Goal: Information Seeking & Learning: Learn about a topic

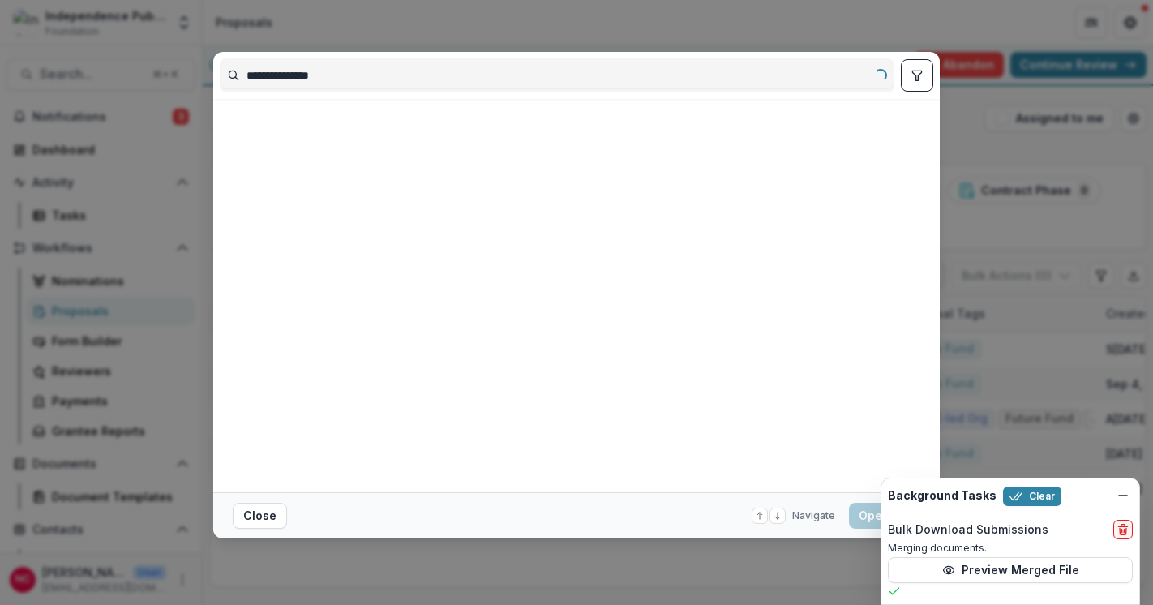
type input "**********"
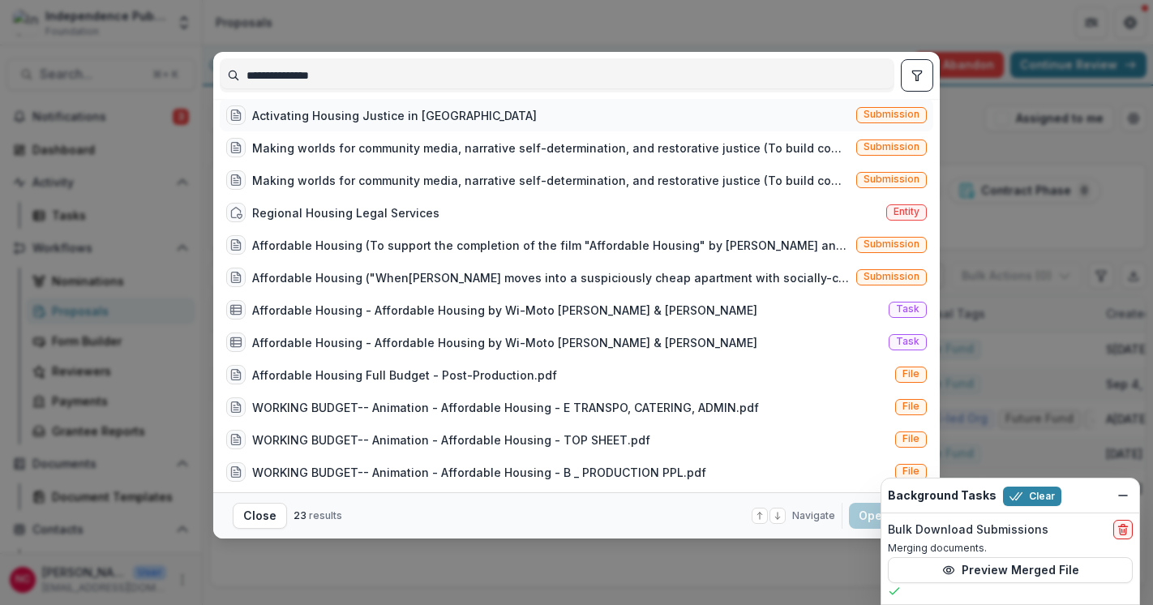
click at [381, 124] on div "Activating Housing Justice in [GEOGRAPHIC_DATA]" at bounding box center [394, 115] width 285 height 17
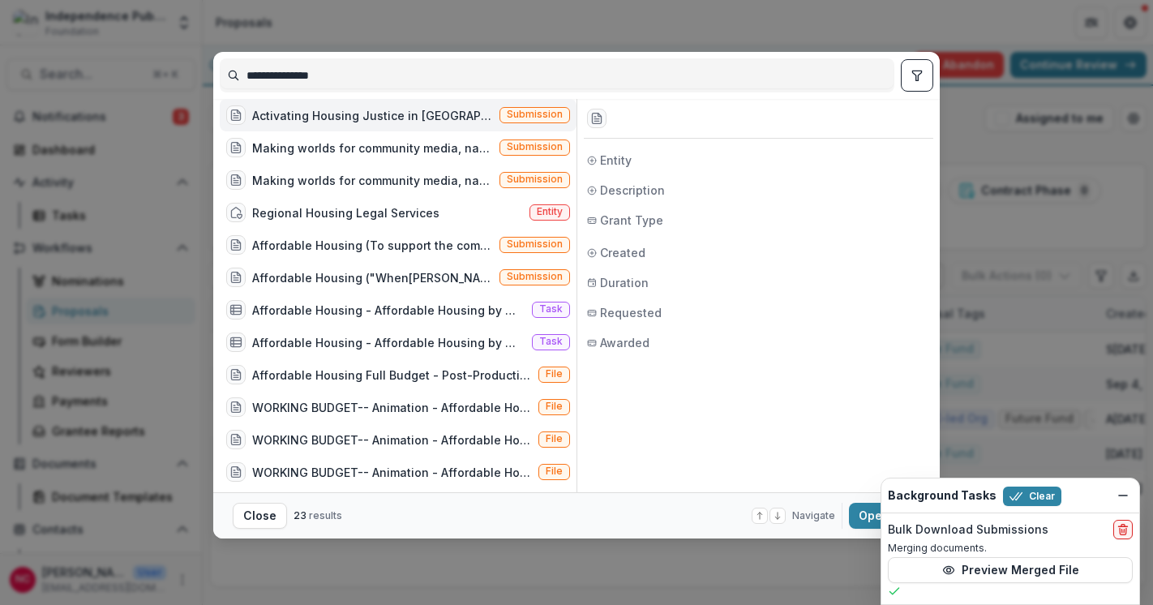
click at [380, 124] on div "Activating Housing Justice in [GEOGRAPHIC_DATA]" at bounding box center [372, 115] width 241 height 17
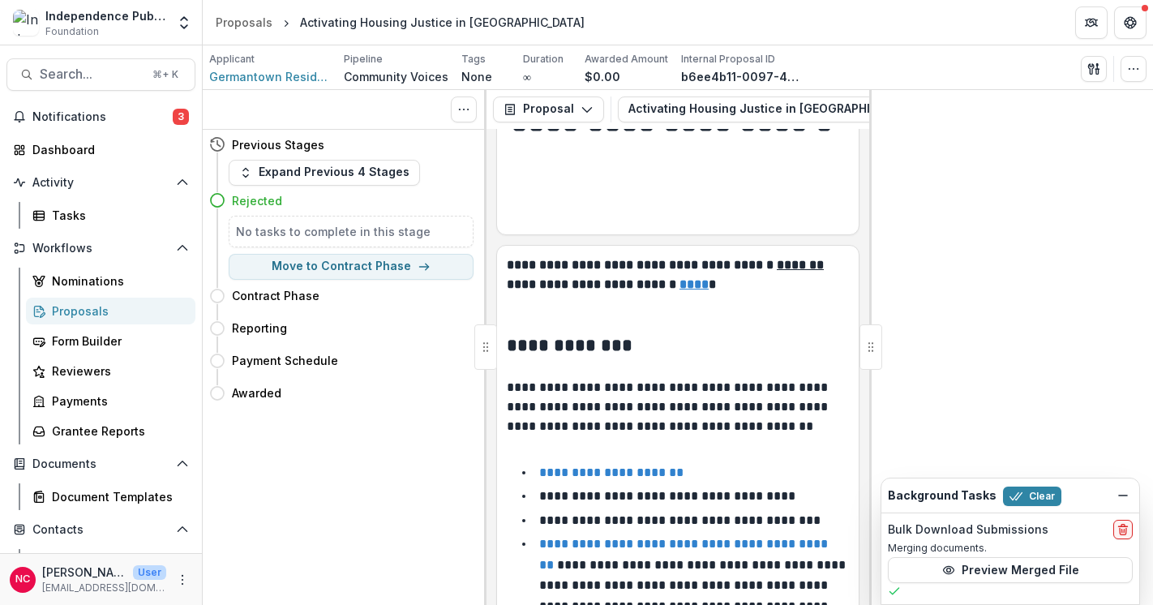
scroll to position [49, 0]
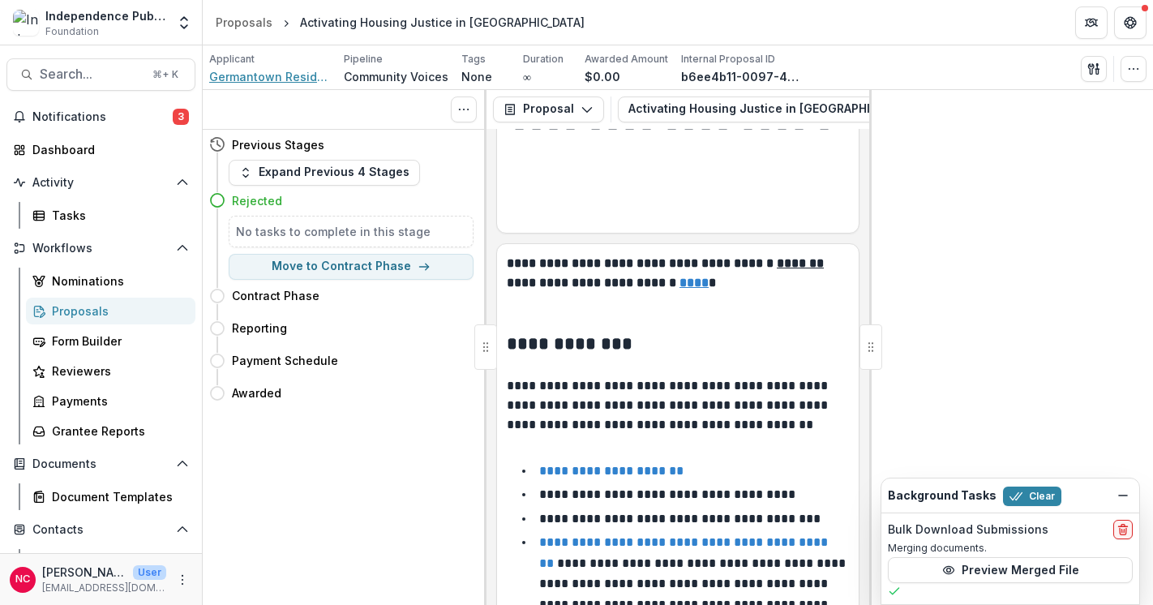
click at [275, 72] on span "Germantown Residents for Economic Alternatives Together" at bounding box center [270, 76] width 122 height 17
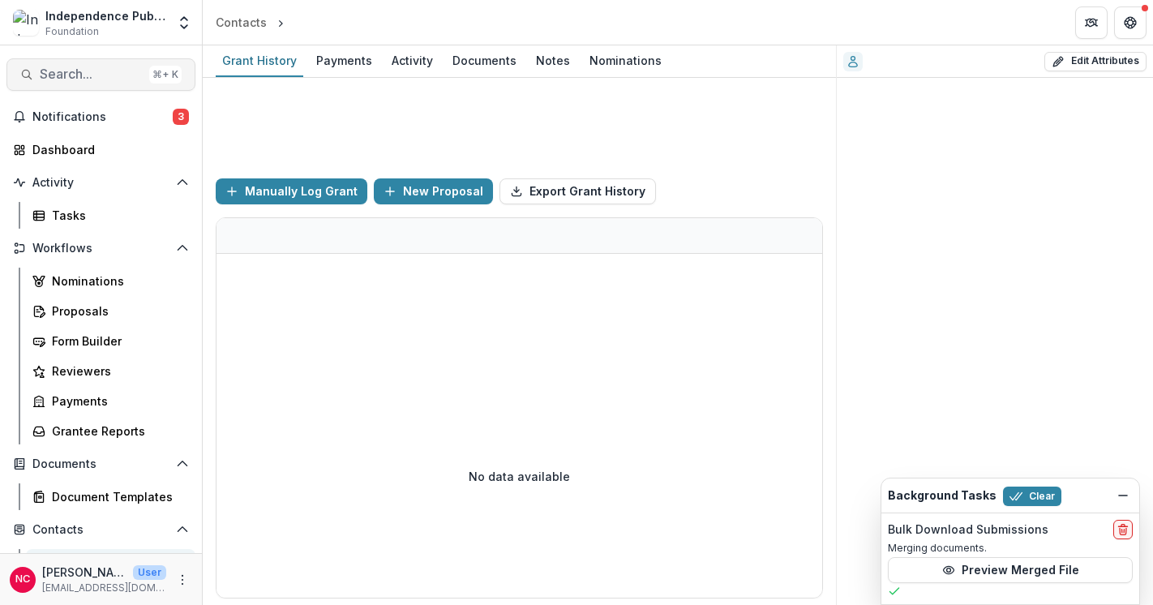
click at [44, 79] on span "Search..." at bounding box center [91, 73] width 103 height 15
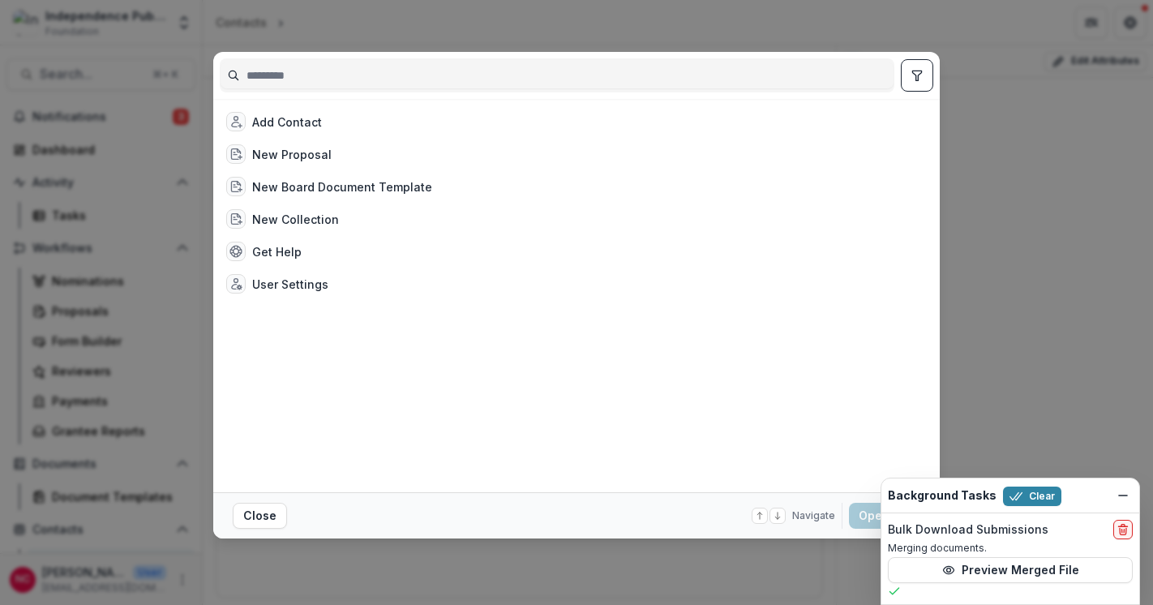
click at [458, 32] on div "Add Contact New Proposal New Board Document Template New Collection Get Help Us…" at bounding box center [576, 302] width 1153 height 605
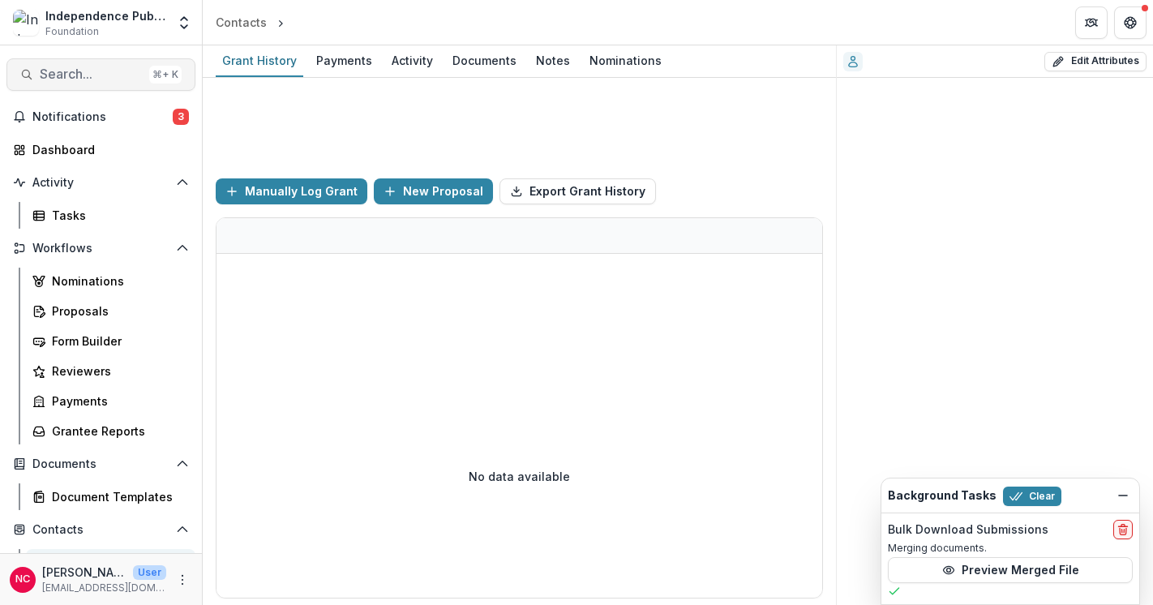
click at [69, 71] on span "Search..." at bounding box center [91, 73] width 103 height 15
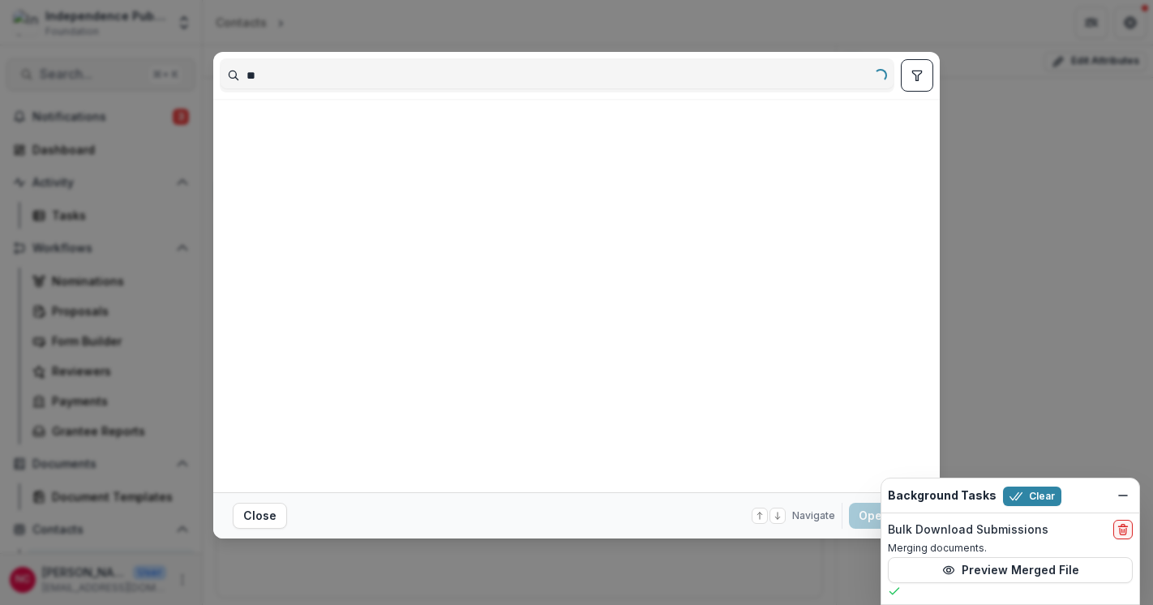
type input "*"
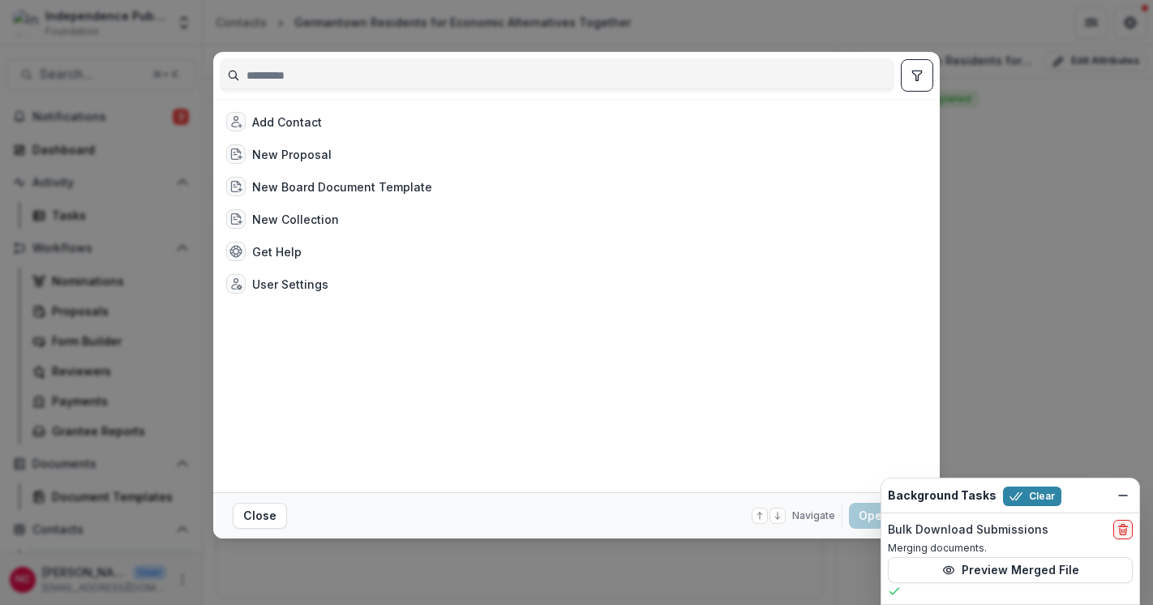
click at [214, 52] on div at bounding box center [576, 75] width 726 height 47
click at [831, 41] on div "Add Contact New Proposal New Board Document Template New Collection Get Help Us…" at bounding box center [576, 302] width 1153 height 605
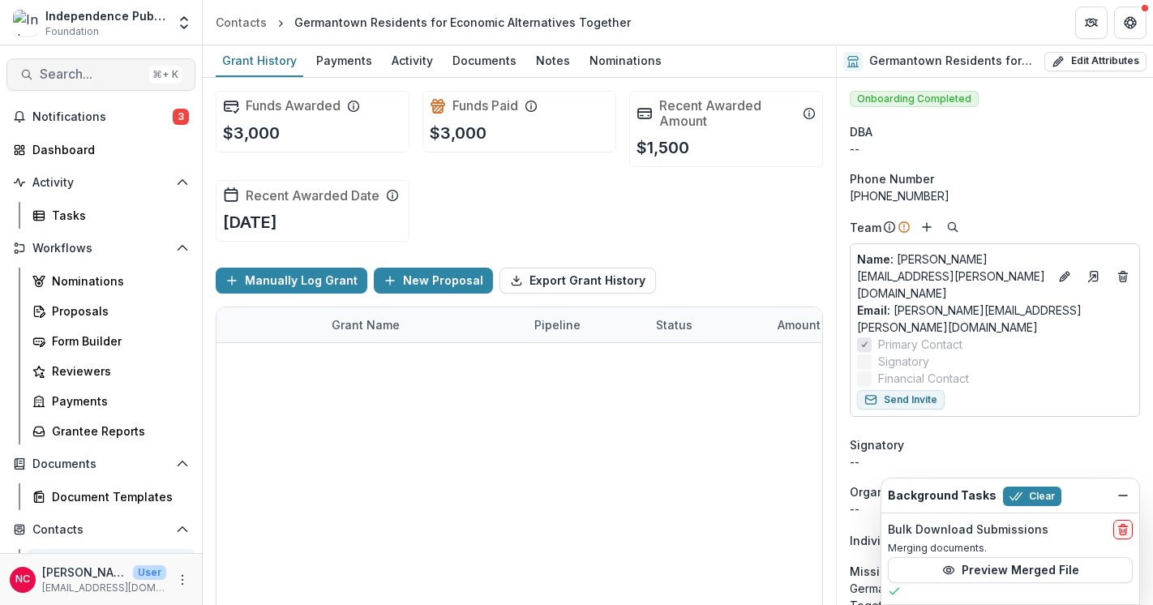
click at [62, 79] on span "Search..." at bounding box center [91, 73] width 103 height 15
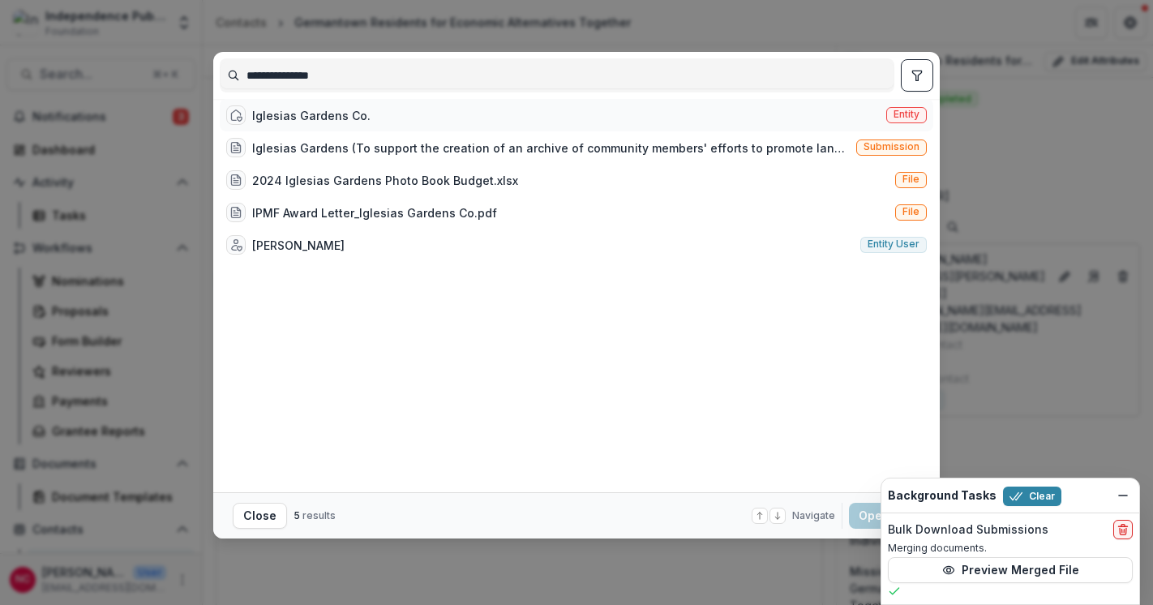
type input "**********"
click at [320, 124] on div "Iglesias Gardens Co." at bounding box center [311, 115] width 118 height 17
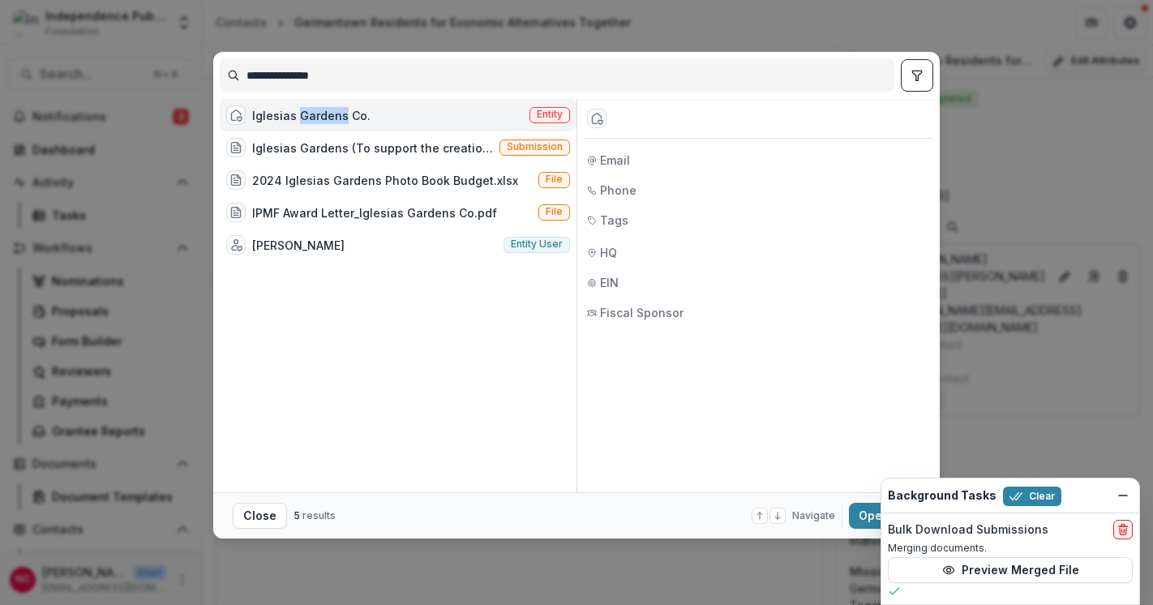
click at [320, 124] on div "Iglesias Gardens Co." at bounding box center [311, 115] width 118 height 17
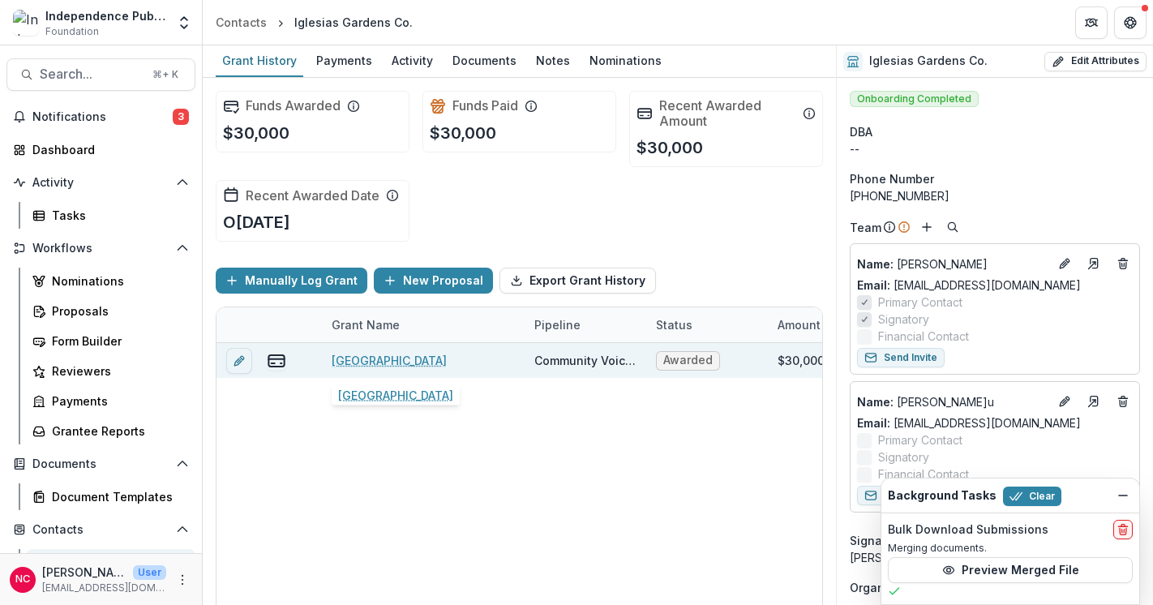
click at [392, 362] on link "[GEOGRAPHIC_DATA]" at bounding box center [389, 360] width 115 height 17
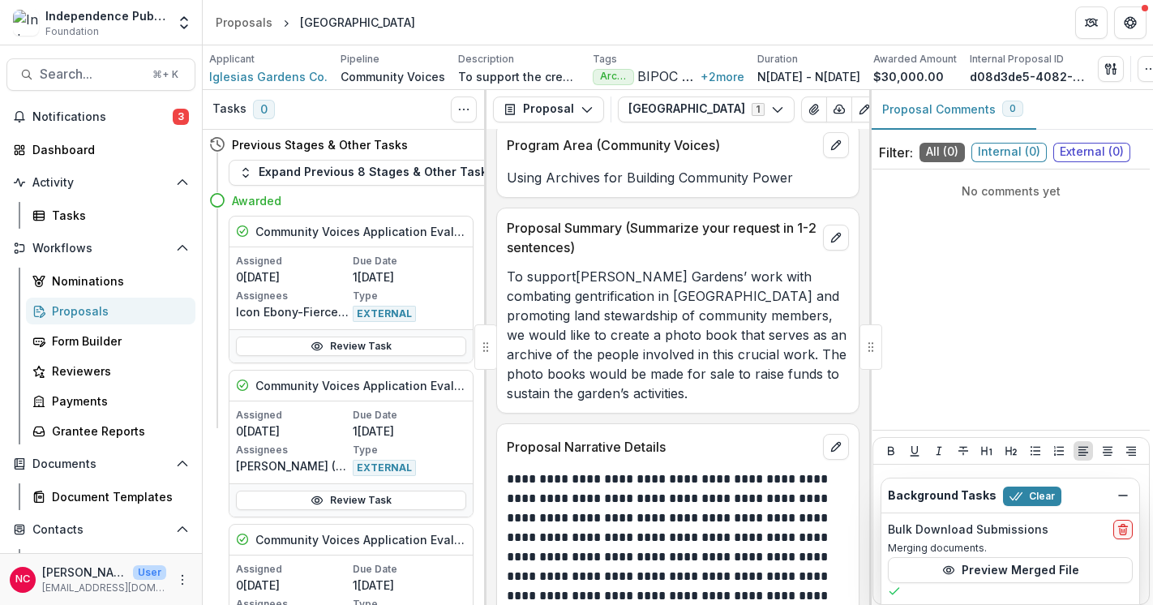
scroll to position [8051, 0]
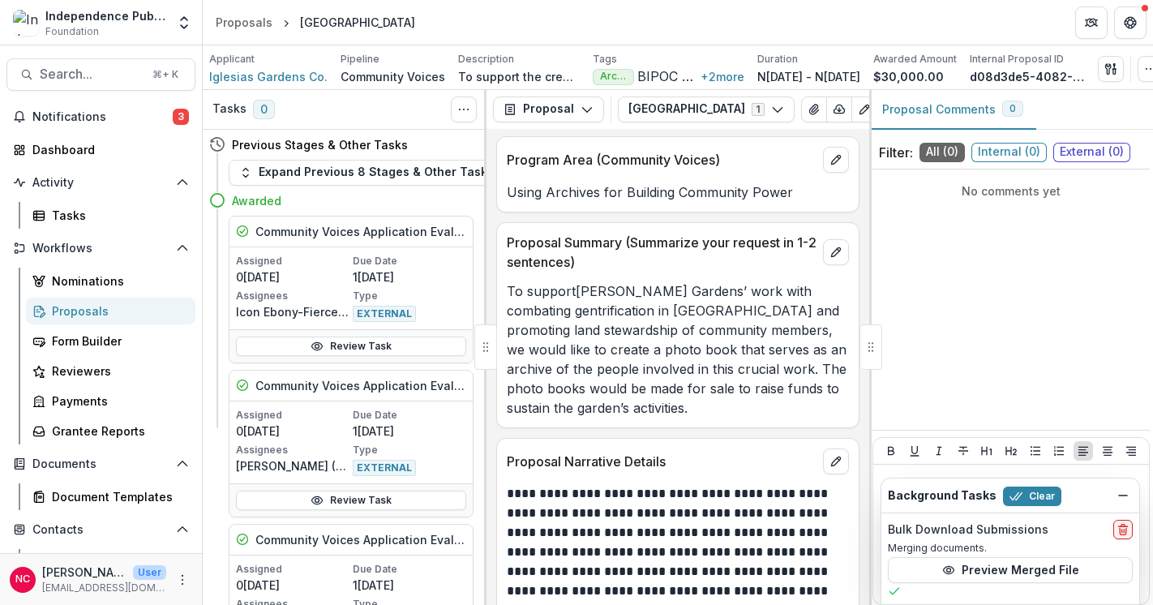
drag, startPoint x: 651, startPoint y: 394, endPoint x: 508, endPoint y: 284, distance: 180.3
click at [508, 284] on p "To support[PERSON_NAME] Gardens’ work with combating gentrification in [GEOGRAP…" at bounding box center [678, 349] width 342 height 136
copy p "To support[PERSON_NAME] Gardens’ work with combating gentrification in [GEOGRAP…"
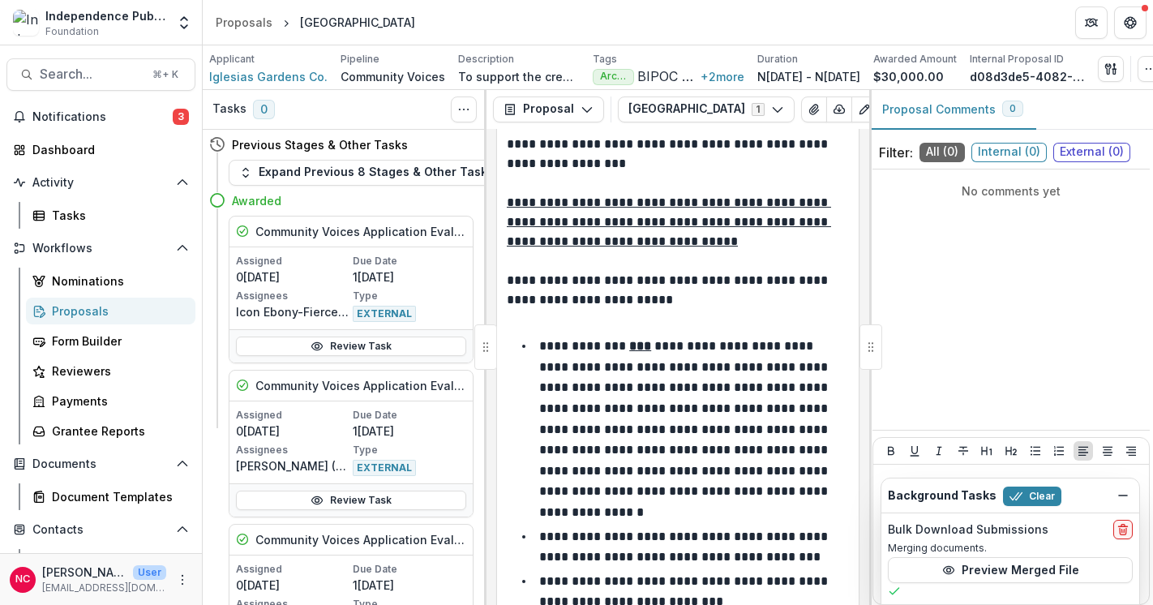
scroll to position [0, 0]
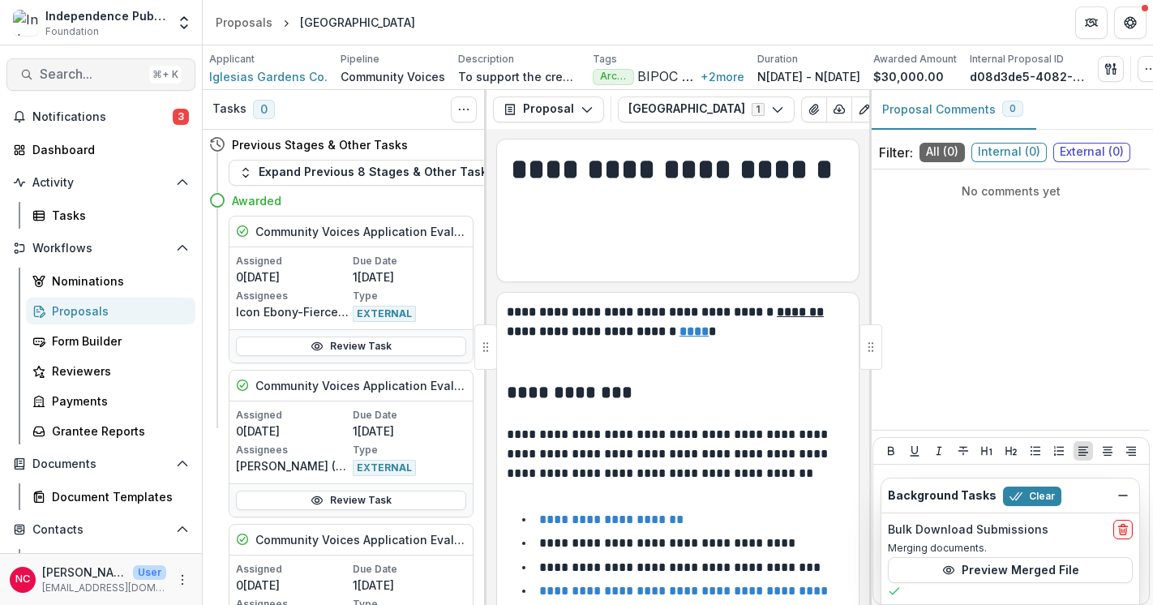
click at [96, 79] on span "Search..." at bounding box center [91, 73] width 103 height 15
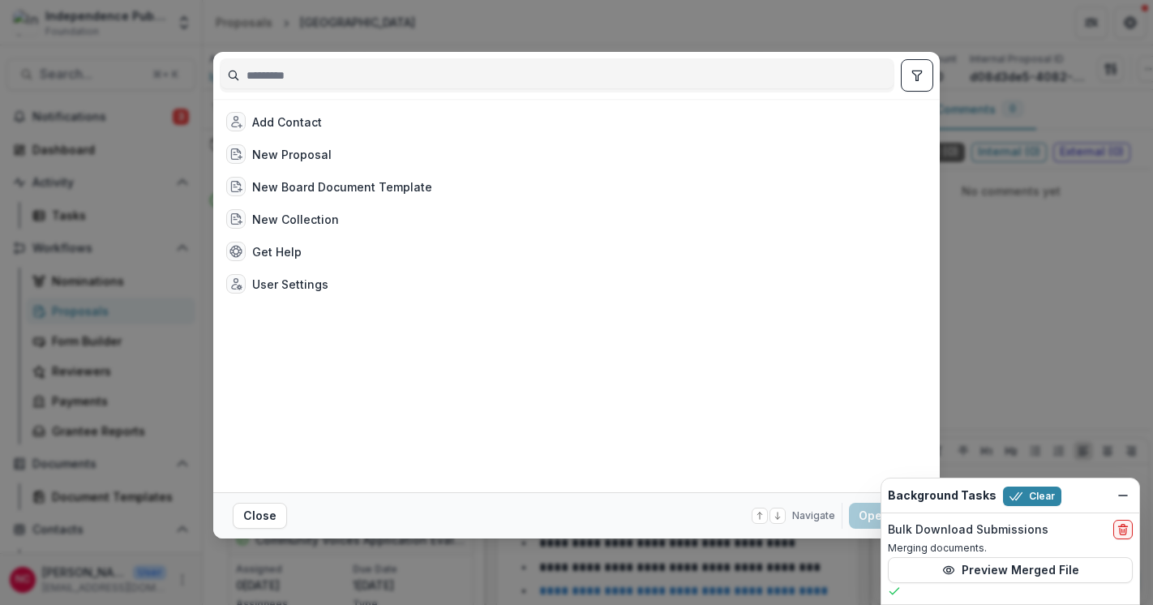
click at [174, 41] on div "Add Contact New Proposal New Board Document Template New Collection Get Help Us…" at bounding box center [576, 302] width 1153 height 605
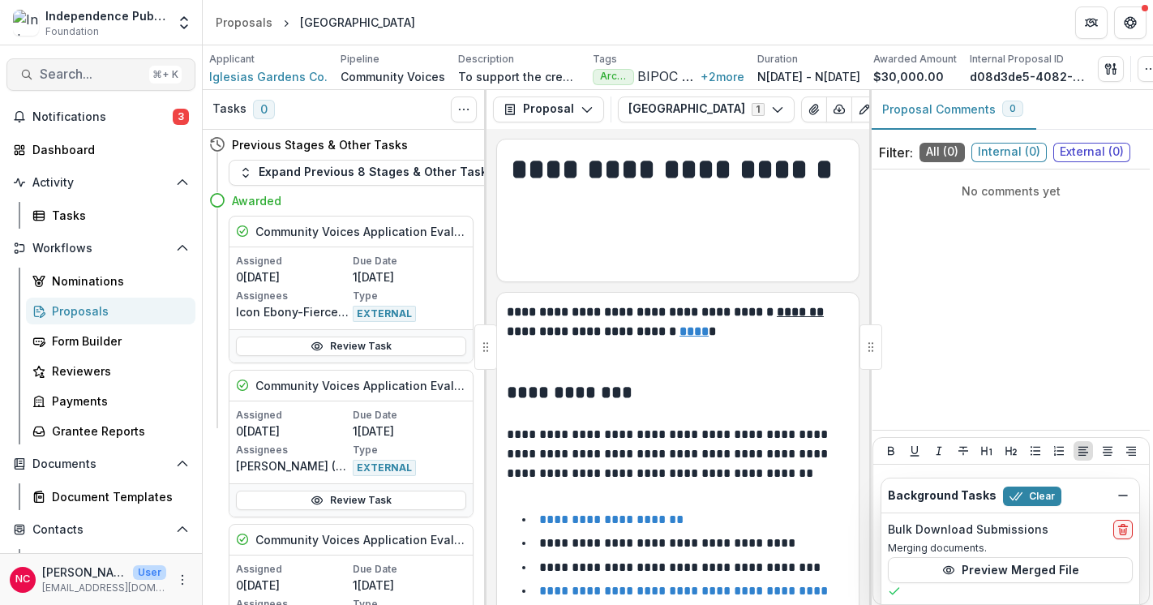
click at [102, 68] on span "Search..." at bounding box center [91, 73] width 103 height 15
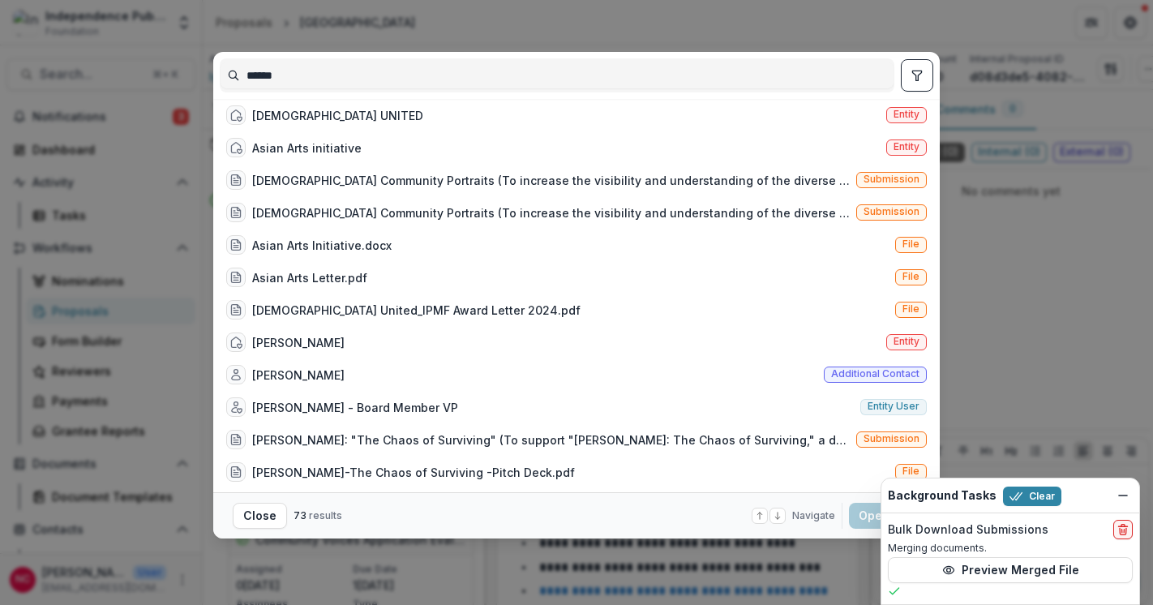
click at [263, 80] on input "*****" at bounding box center [557, 75] width 673 height 26
type input "**********"
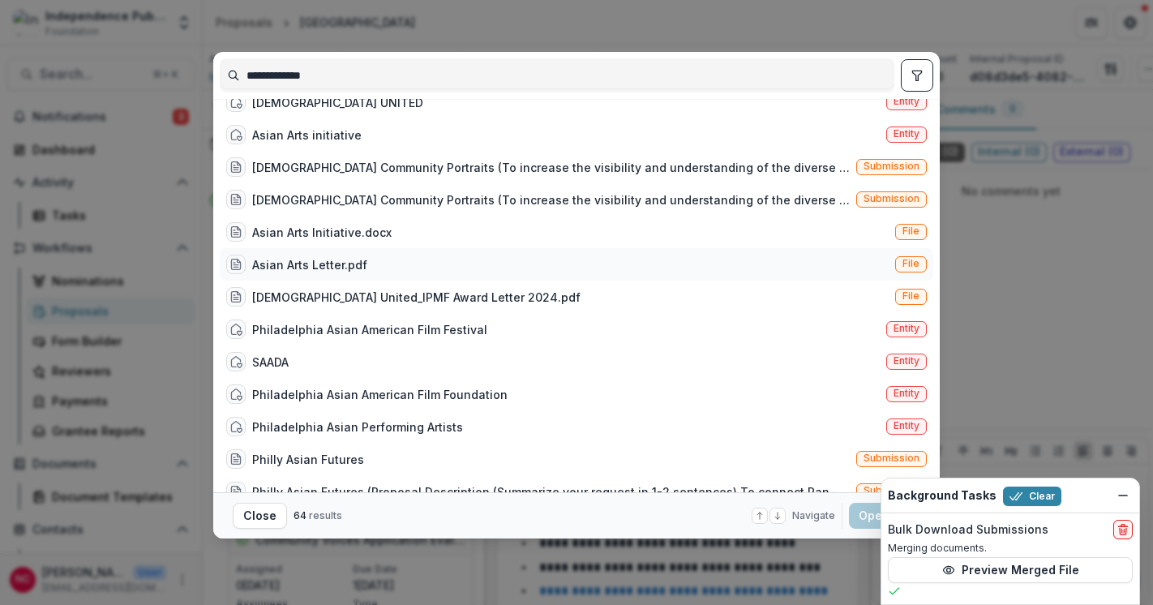
scroll to position [15, 0]
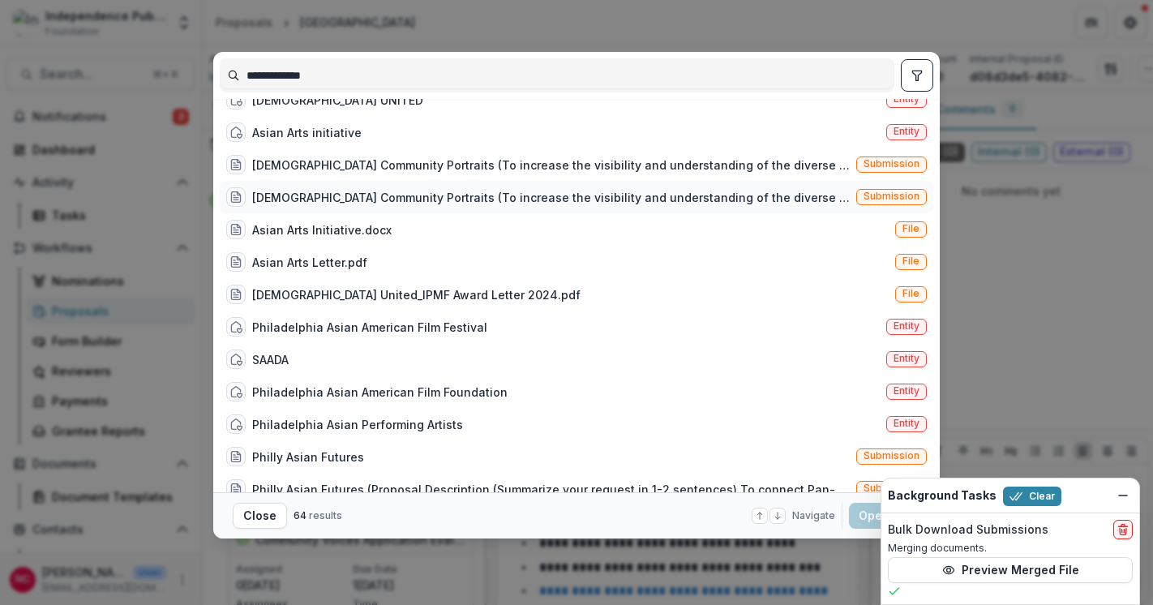
click at [375, 206] on div "[DEMOGRAPHIC_DATA] Community Portraits (To increase the visibility and understa…" at bounding box center [551, 197] width 598 height 17
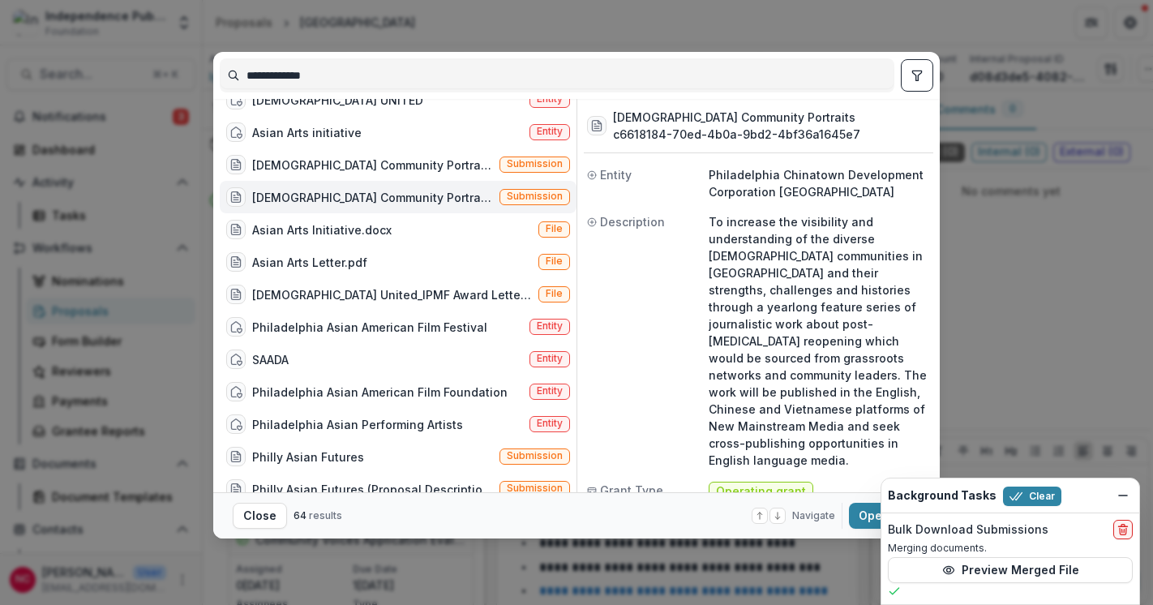
click at [375, 206] on div "[DEMOGRAPHIC_DATA] Community Portraits (To increase the visibility and understa…" at bounding box center [372, 197] width 241 height 17
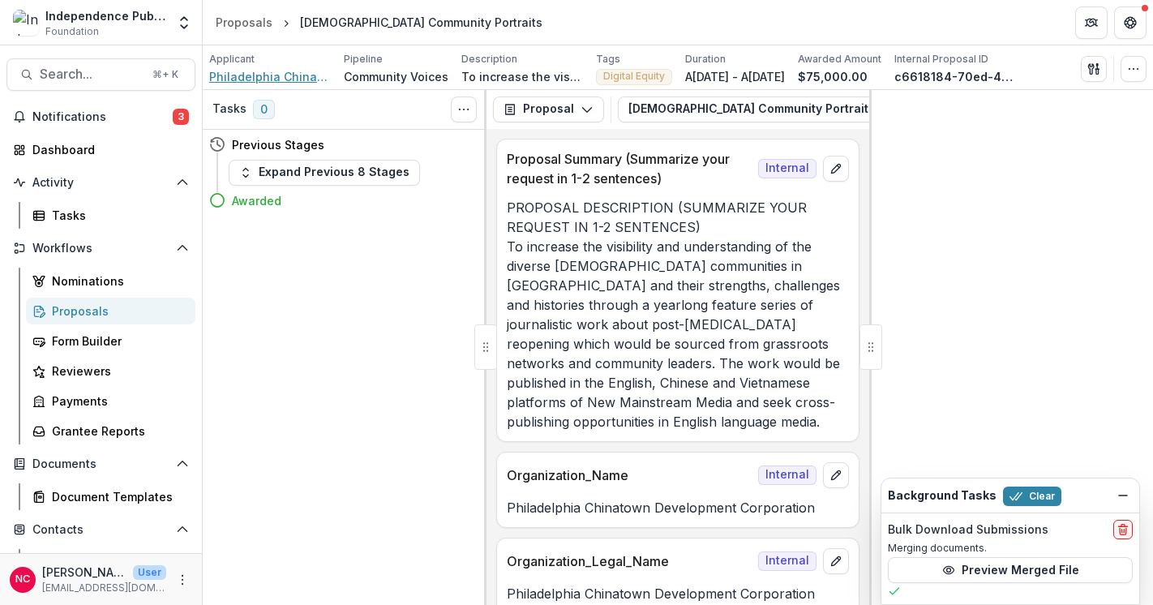
click at [285, 80] on span "Philadelphia Chinatown Development Corporation [GEOGRAPHIC_DATA]" at bounding box center [270, 76] width 122 height 17
click at [307, 78] on span "Philadelphia Chinatown Development Corporation [GEOGRAPHIC_DATA]" at bounding box center [270, 76] width 122 height 17
click at [88, 77] on span "Search..." at bounding box center [91, 73] width 103 height 15
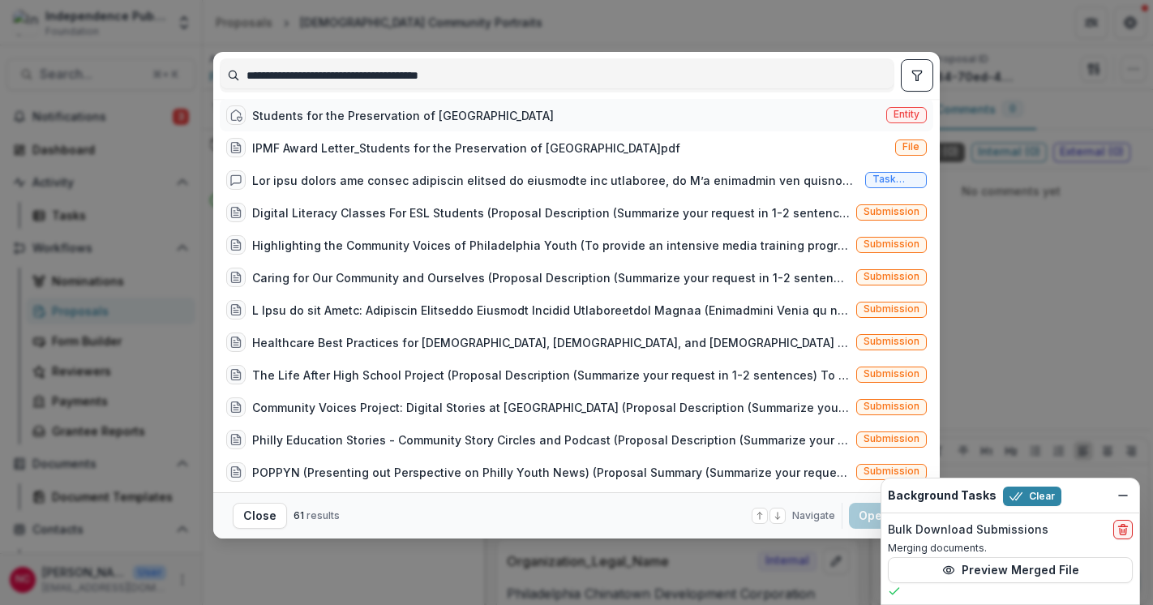
type input "**********"
click at [448, 123] on div "Students for the Preservation of [GEOGRAPHIC_DATA]" at bounding box center [403, 115] width 302 height 17
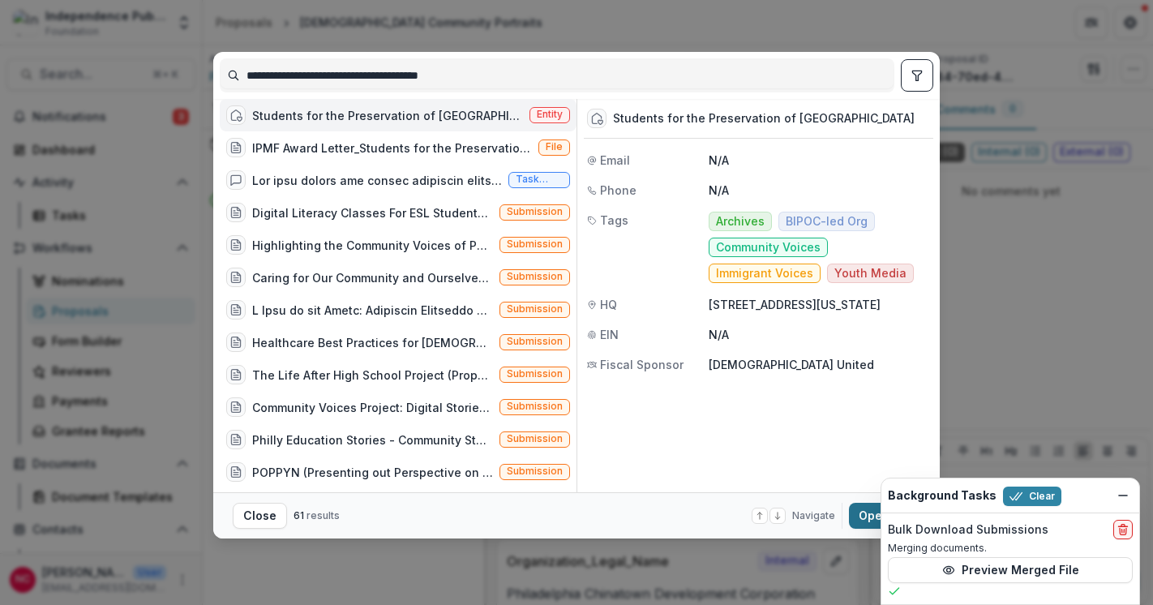
click at [866, 524] on button "Open with enter key" at bounding box center [884, 516] width 71 height 26
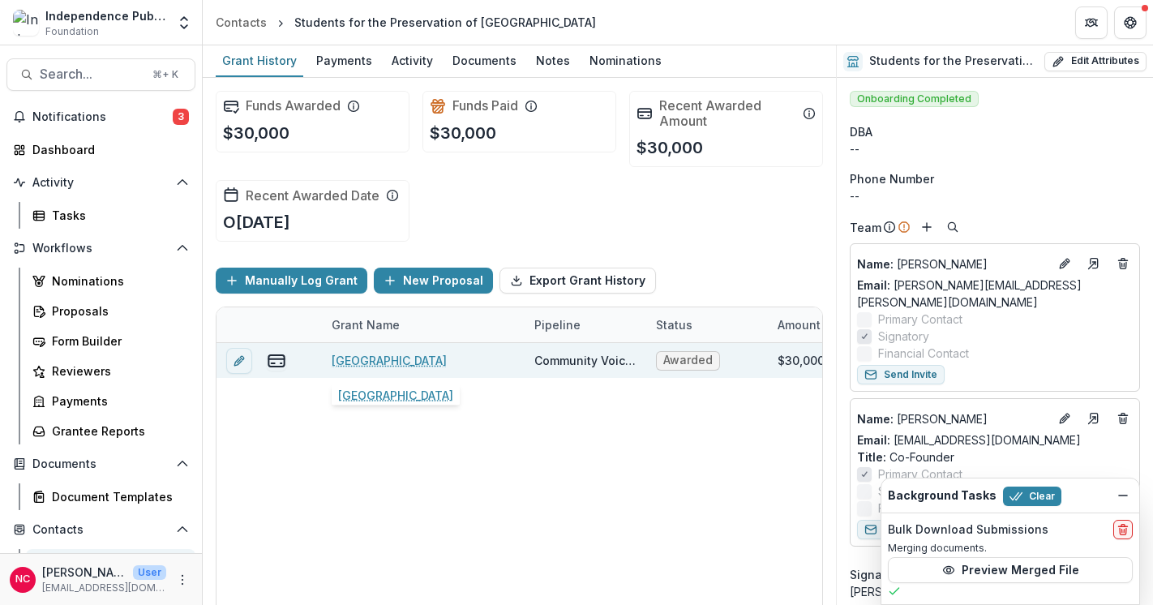
click at [406, 368] on link "[GEOGRAPHIC_DATA]" at bounding box center [389, 360] width 115 height 17
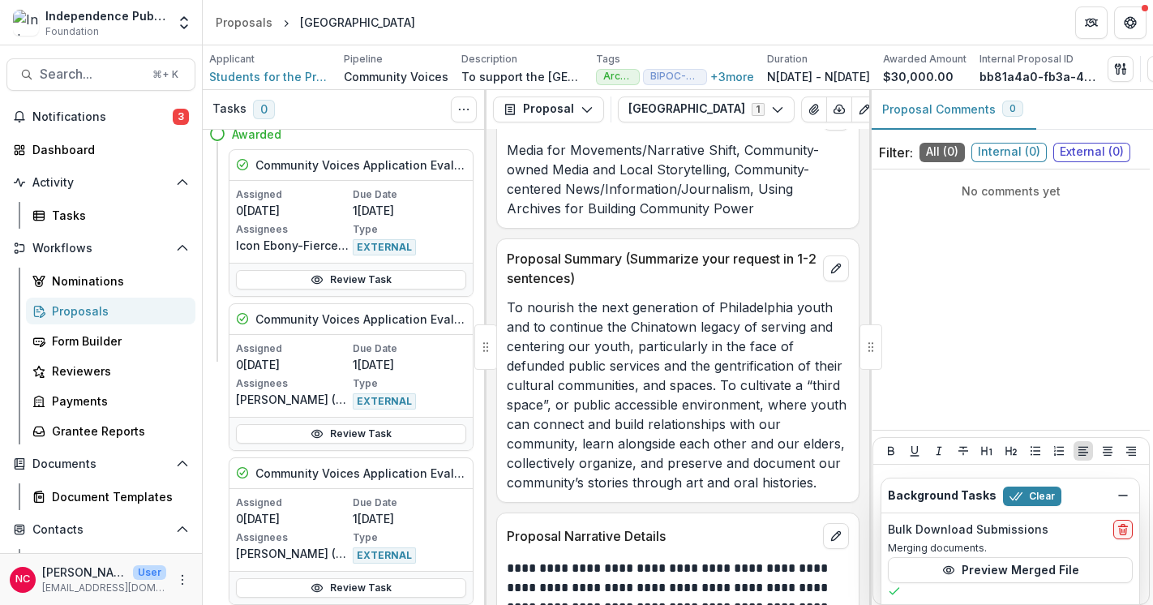
scroll to position [7733, 0]
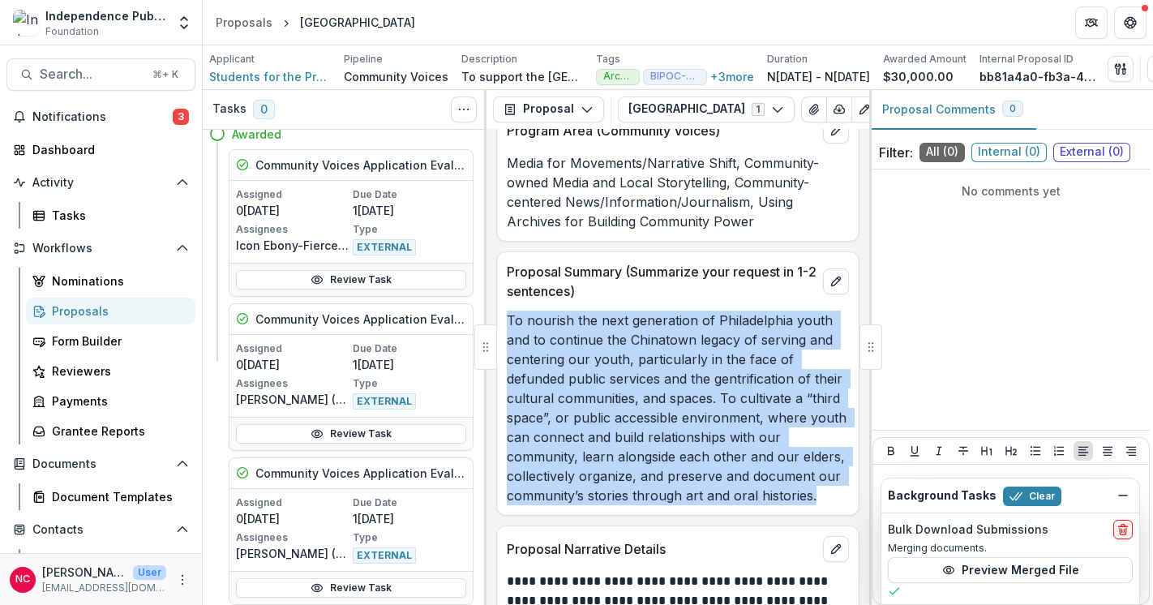
drag, startPoint x: 826, startPoint y: 472, endPoint x: 496, endPoint y: 293, distance: 375.5
click at [496, 293] on div "Proposal Summary (Summarize your request in 1-2 sentences) To nourish the next …" at bounding box center [677, 383] width 363 height 264
copy p "To nourish the next generation of Philadelphia youth and to continue the Chinat…"
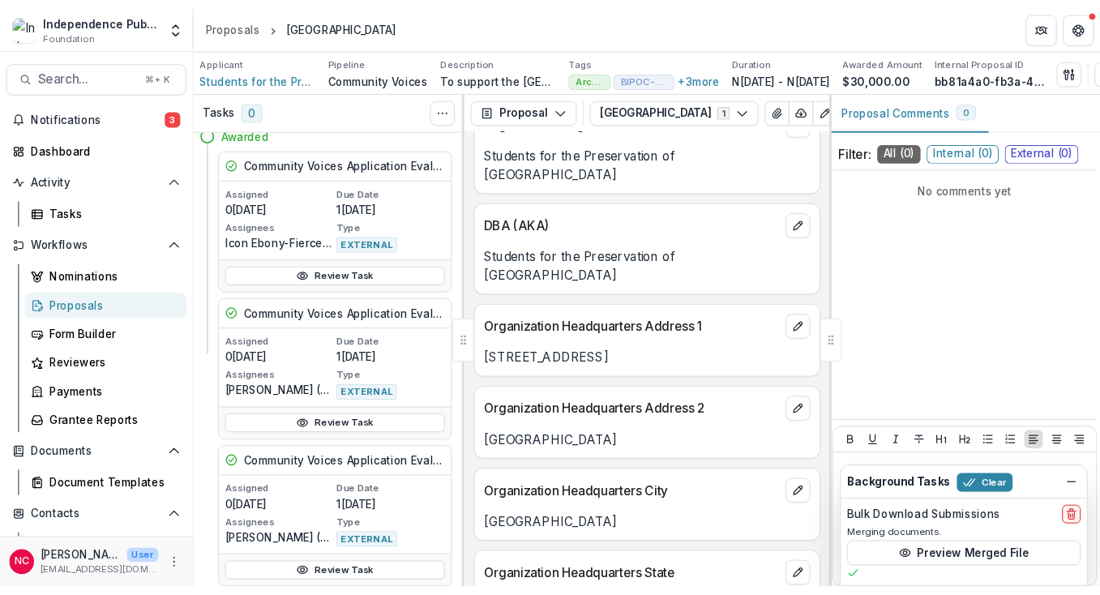
scroll to position [1887, 0]
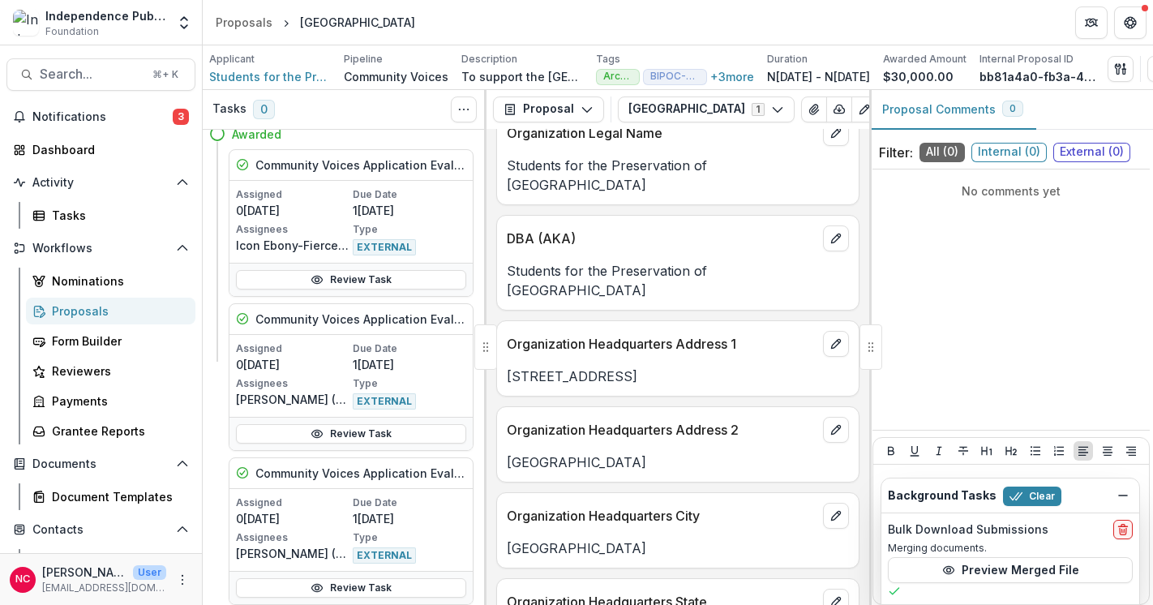
click at [644, 261] on p "Students for the Preservation of [GEOGRAPHIC_DATA]" at bounding box center [678, 280] width 342 height 39
copy p "Students for the Preservation of [GEOGRAPHIC_DATA]"
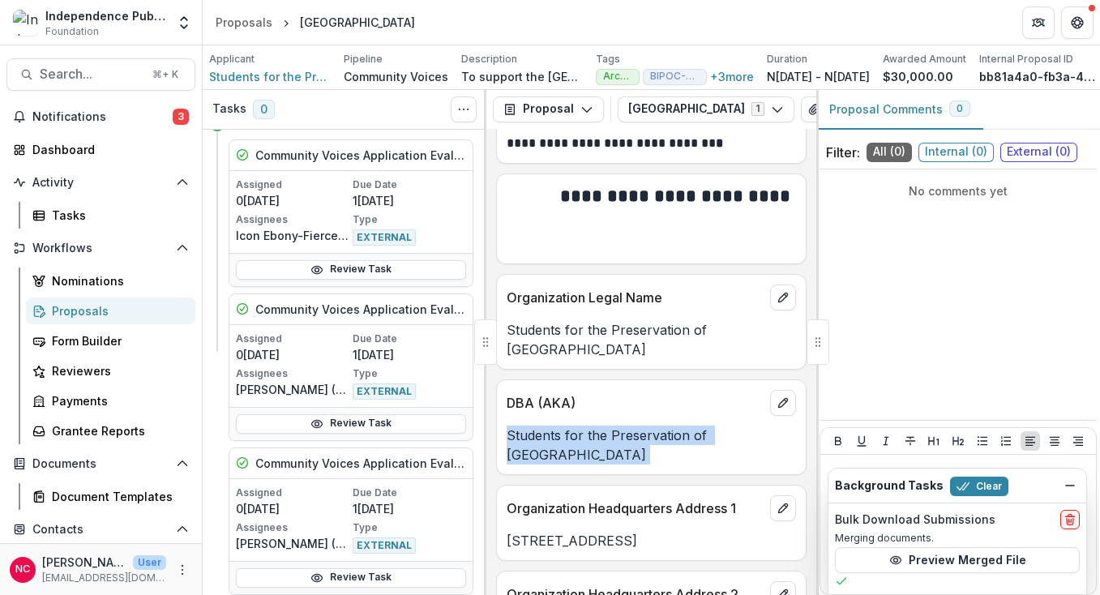
scroll to position [2153, 0]
